Goal: Find specific page/section

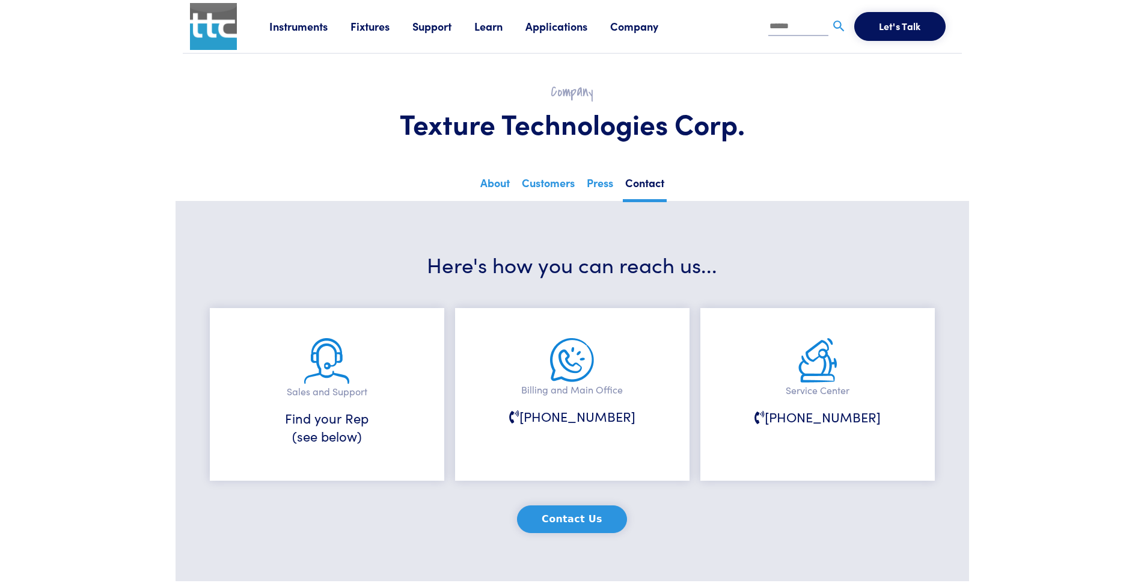
click at [293, 20] on link "Instruments" at bounding box center [309, 26] width 81 height 15
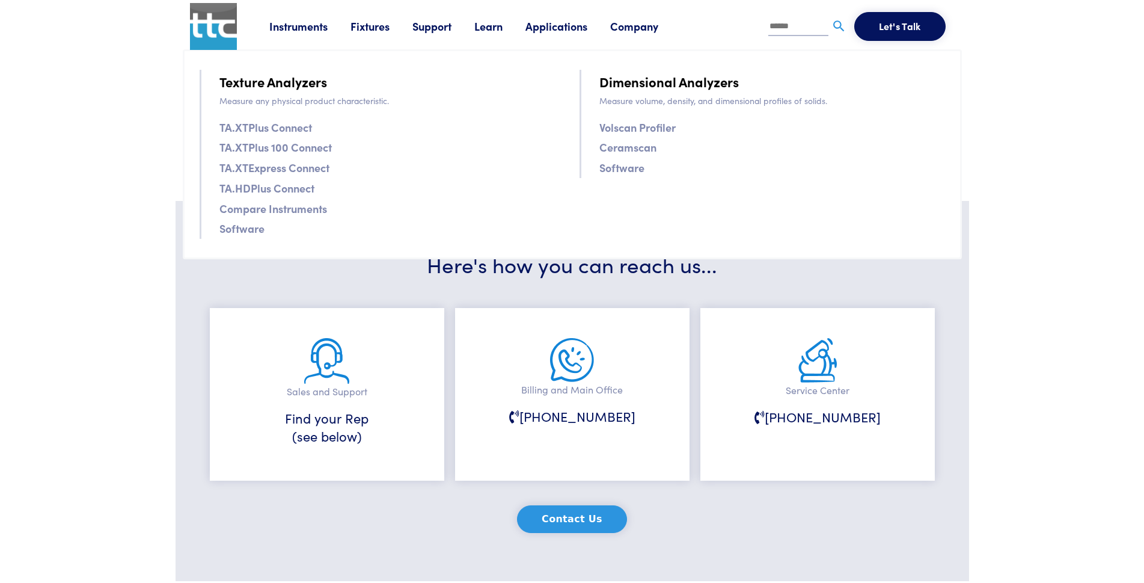
click at [293, 20] on link "Instruments" at bounding box center [309, 26] width 81 height 15
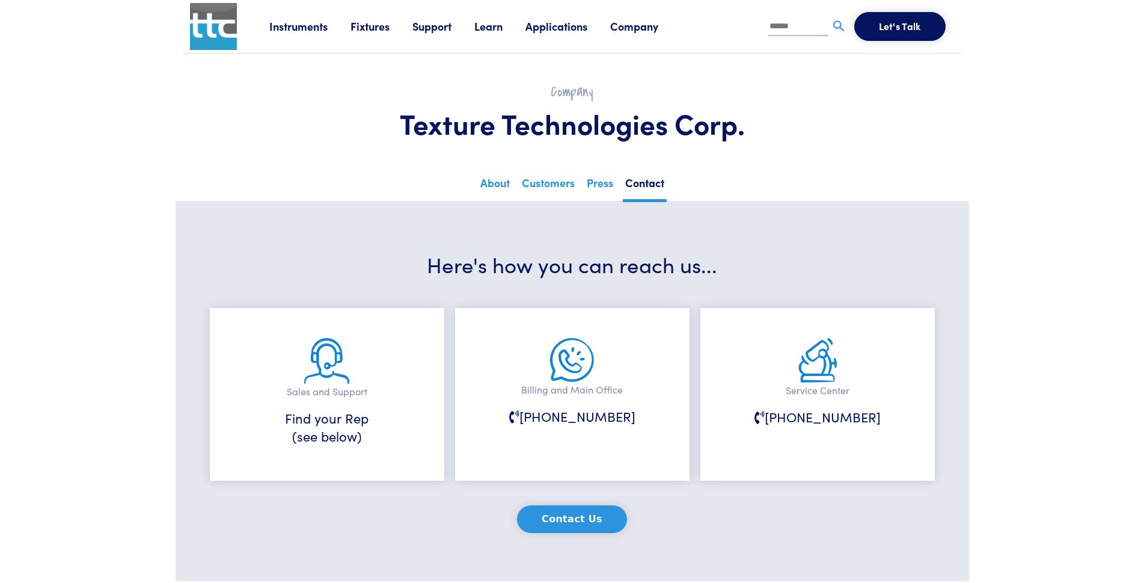
click at [293, 25] on link "Instruments" at bounding box center [309, 26] width 81 height 15
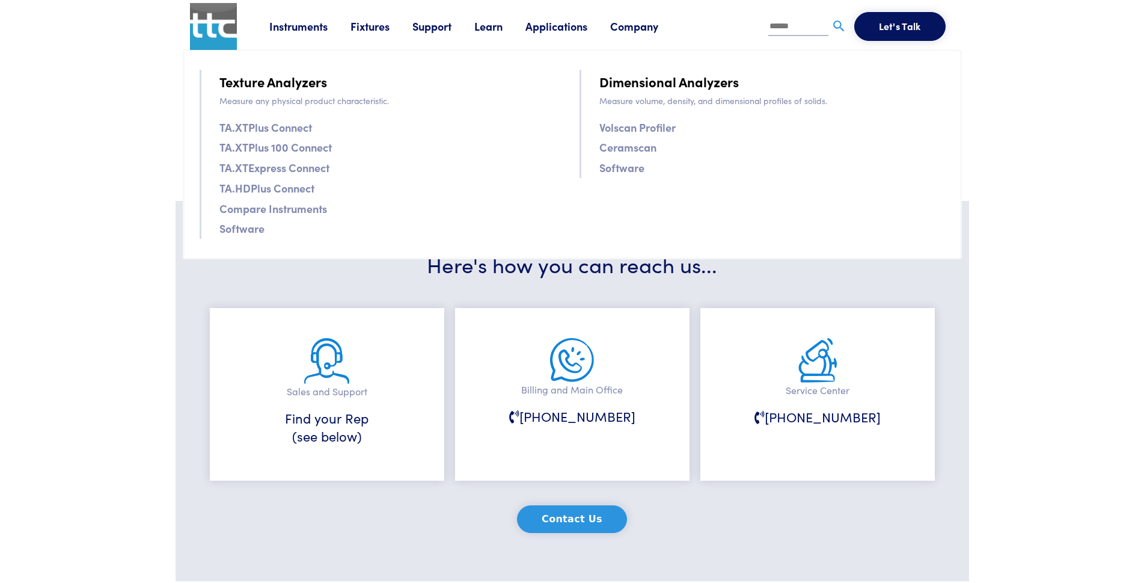
click at [279, 82] on link "Texture Analyzers" at bounding box center [273, 81] width 108 height 21
